Goal: Task Accomplishment & Management: Manage account settings

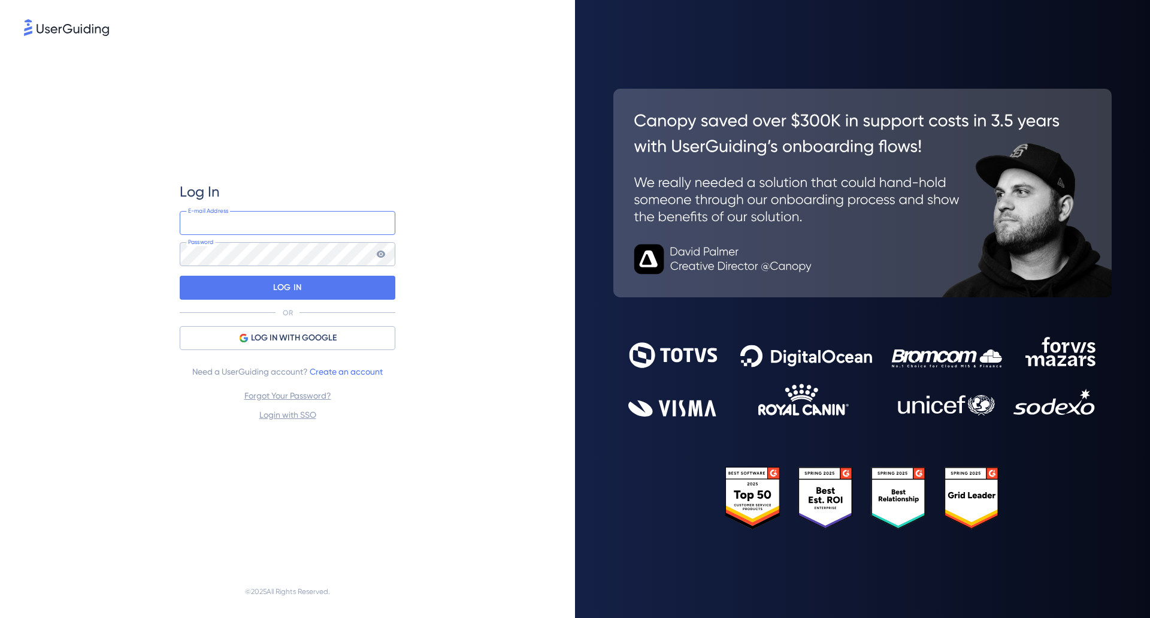
click at [335, 231] on input "email" at bounding box center [288, 223] width 216 height 24
type input "[PERSON_NAME][EMAIL_ADDRESS][PERSON_NAME][DOMAIN_NAME]"
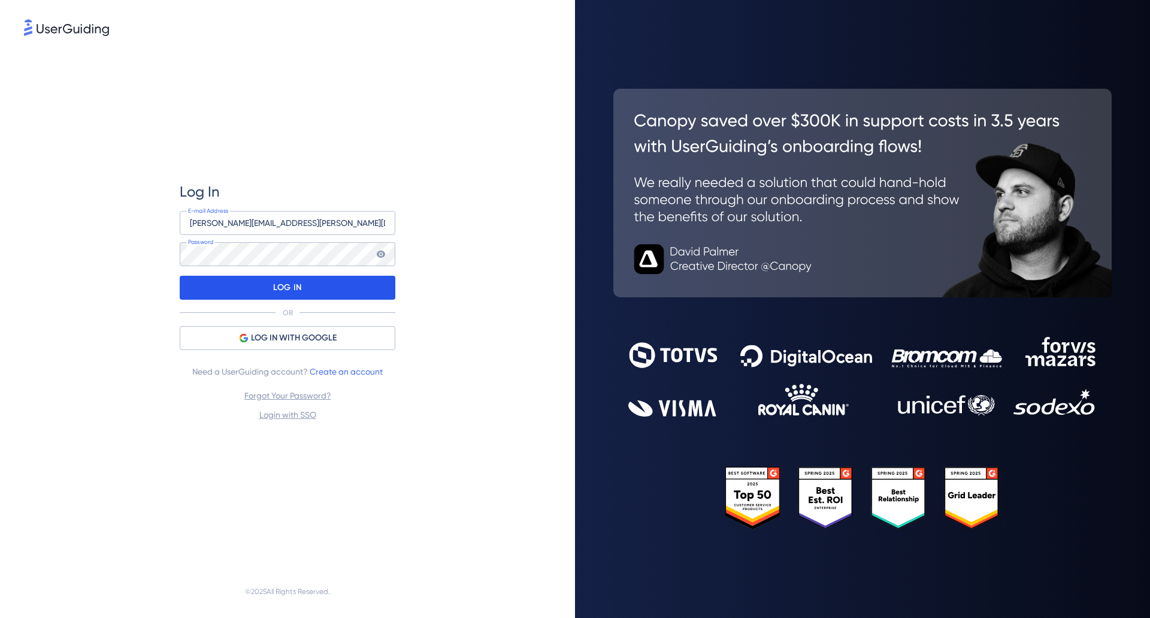
click at [283, 289] on p "LOG IN" at bounding box center [287, 287] width 28 height 19
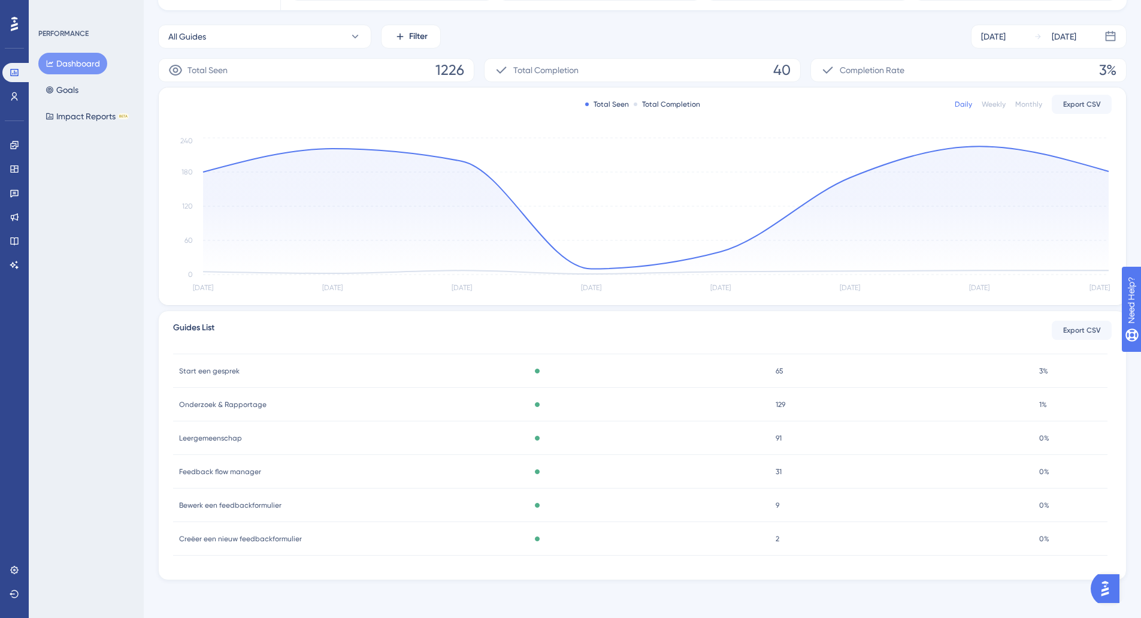
scroll to position [158, 0]
click at [8, 95] on link at bounding box center [14, 96] width 24 height 19
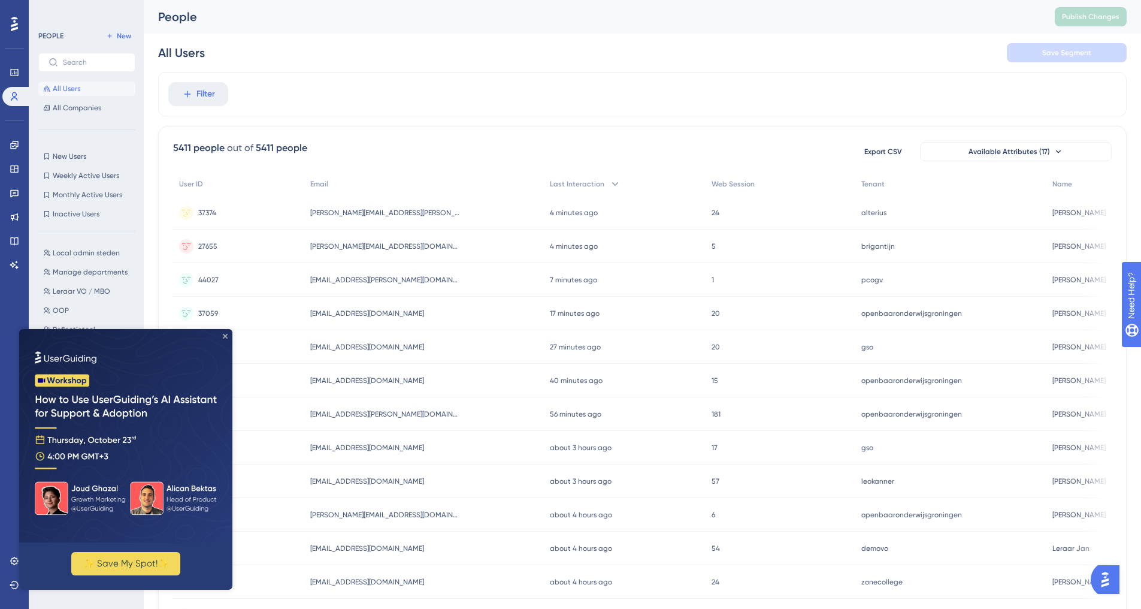
click at [226, 338] on icon "Close Preview" at bounding box center [225, 336] width 5 height 5
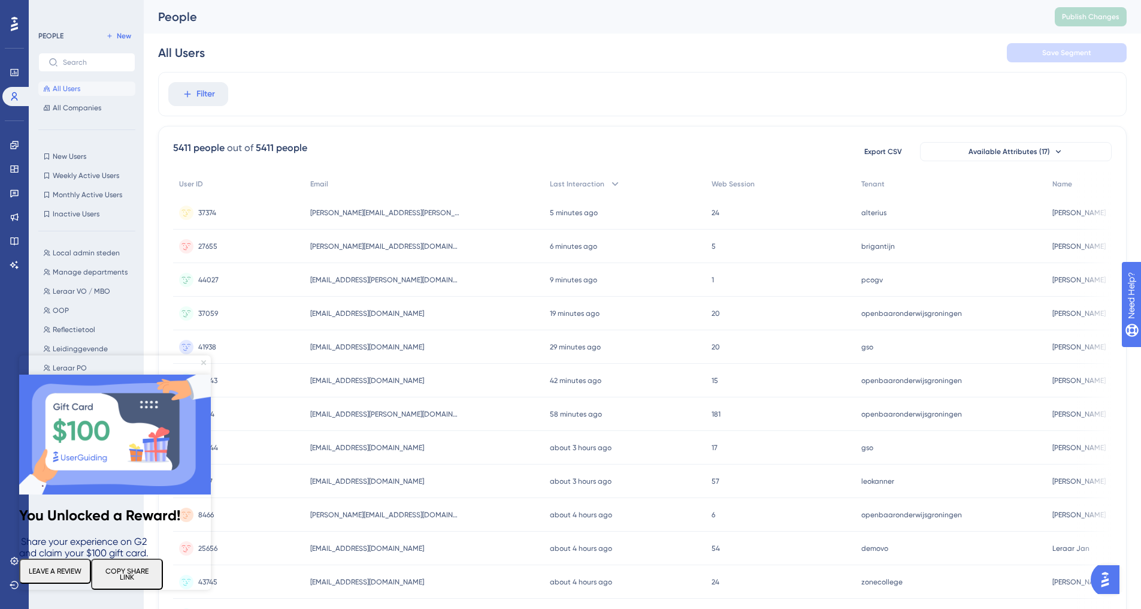
click at [205, 360] on icon "Close Preview" at bounding box center [203, 362] width 5 height 5
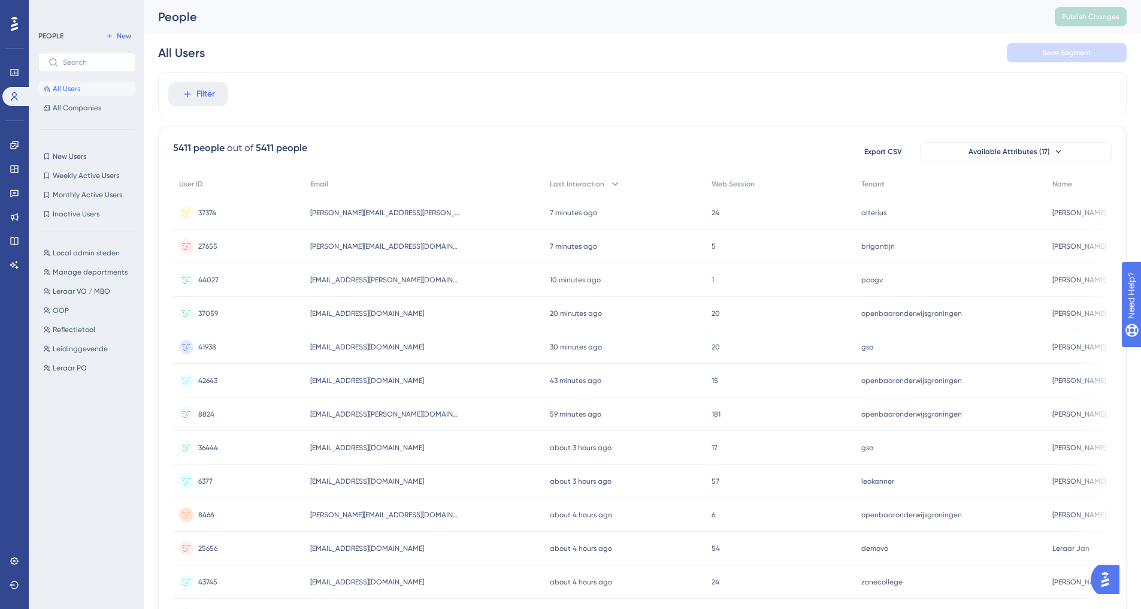
click at [361, 120] on div "Filter 5411 people out of 5411 people Export CSV Available Attributes (17) User…" at bounding box center [642, 496] width 969 height 848
click at [462, 148] on div "5411 people out of 5411 people Export CSV Available Attributes (17)" at bounding box center [642, 152] width 939 height 22
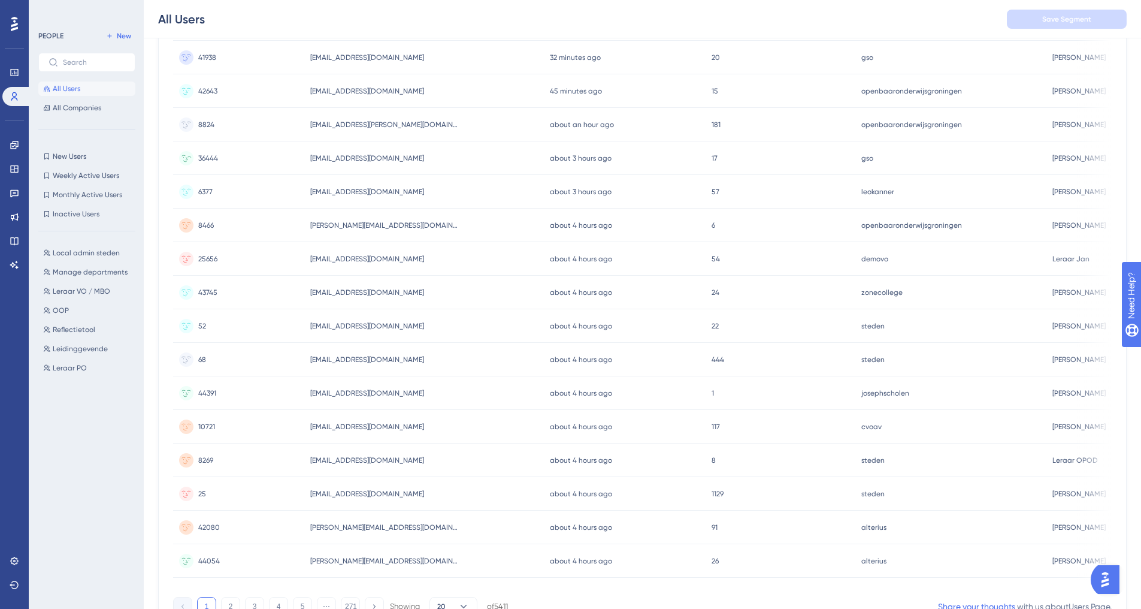
scroll to position [297, 0]
